Goal: Find specific page/section: Find specific page/section

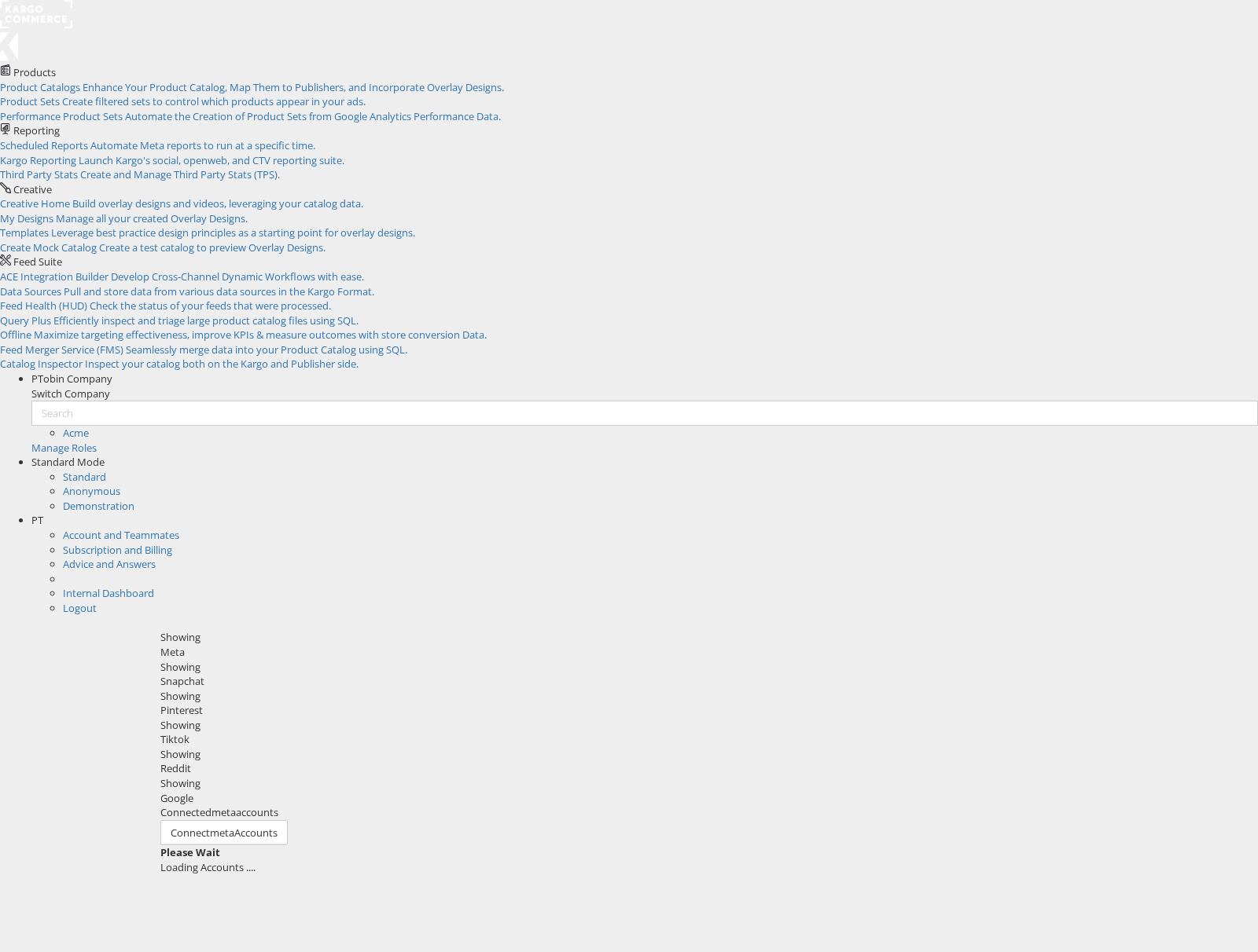
click at [62, 23] on rect at bounding box center [36, 14] width 73 height 28
click at [238, 846] on div "Please Wait Loading Accounts ...." at bounding box center [704, 860] width 1087 height 29
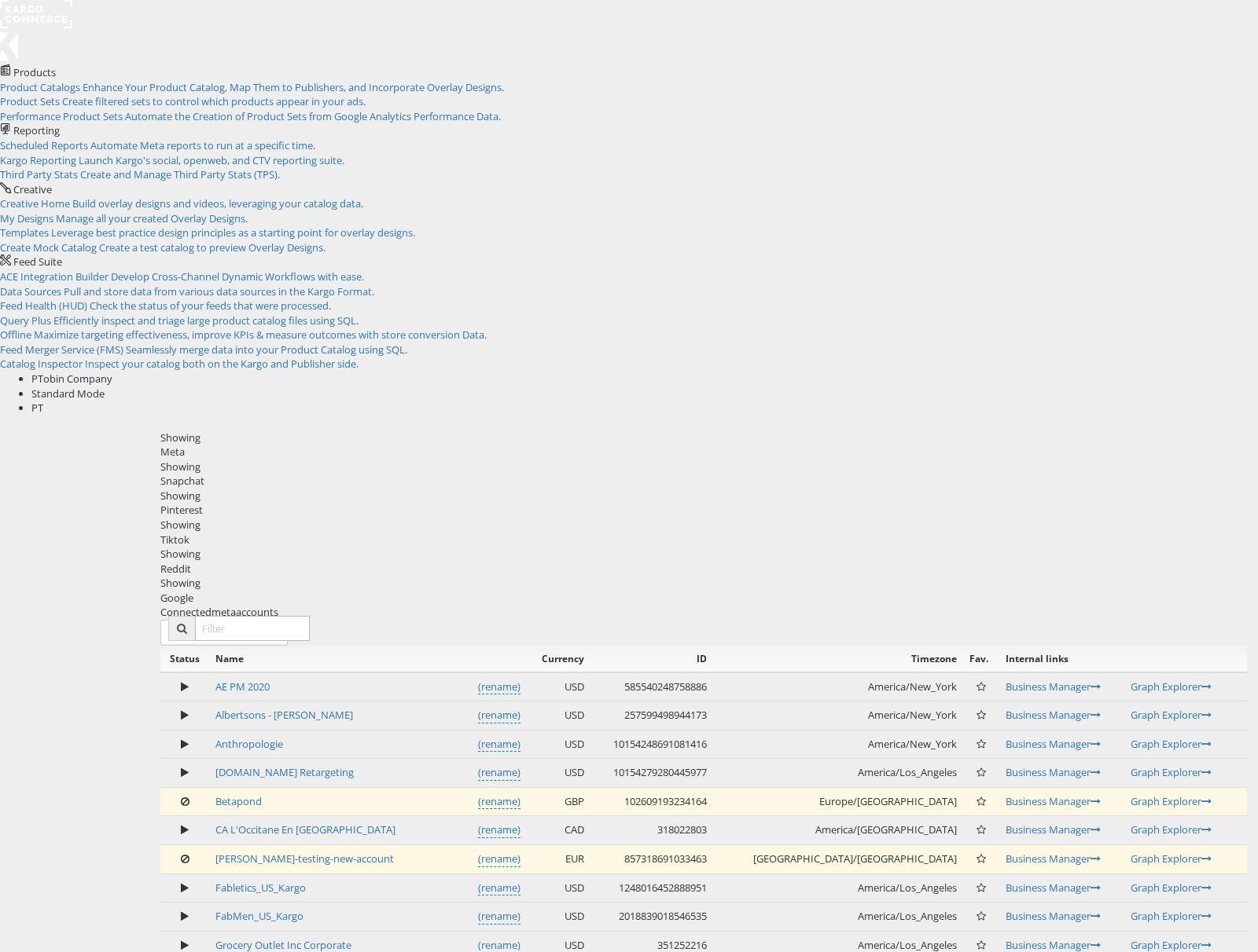
click at [309, 616] on input "text" at bounding box center [252, 628] width 115 height 25
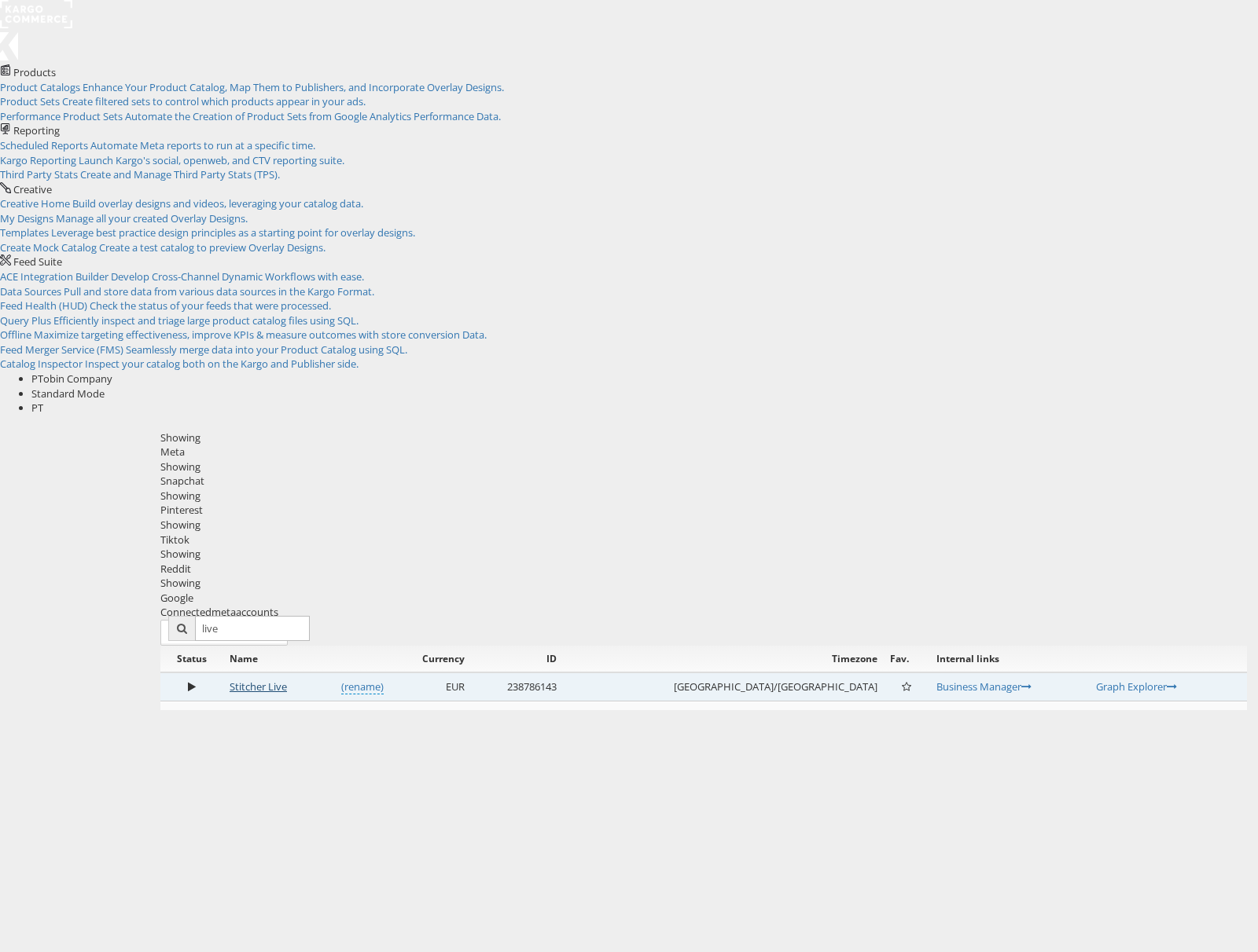
type input "live"
click at [283, 680] on link "Stitcher Live" at bounding box center [258, 687] width 58 height 14
